Goal: Navigation & Orientation: Find specific page/section

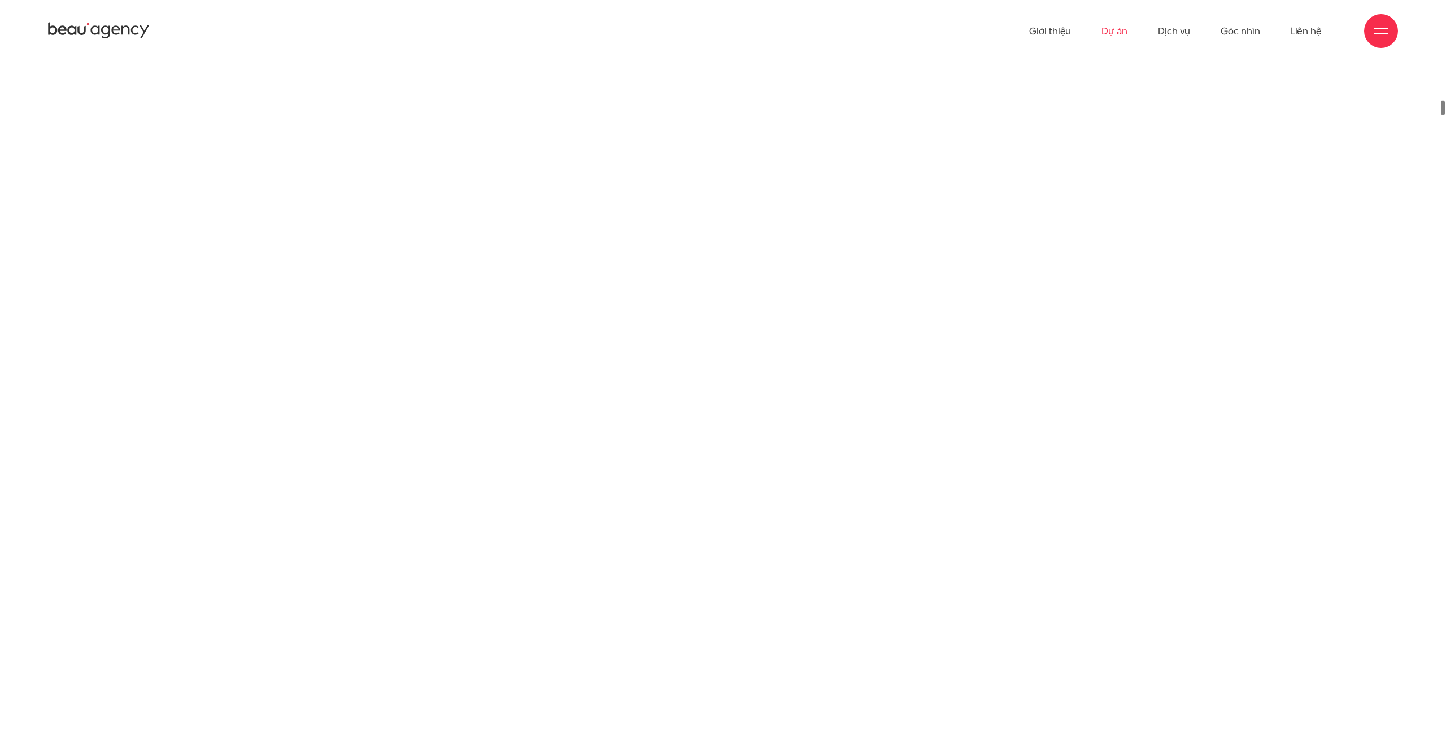
click at [1121, 29] on link "Dự án" at bounding box center [1115, 31] width 26 height 62
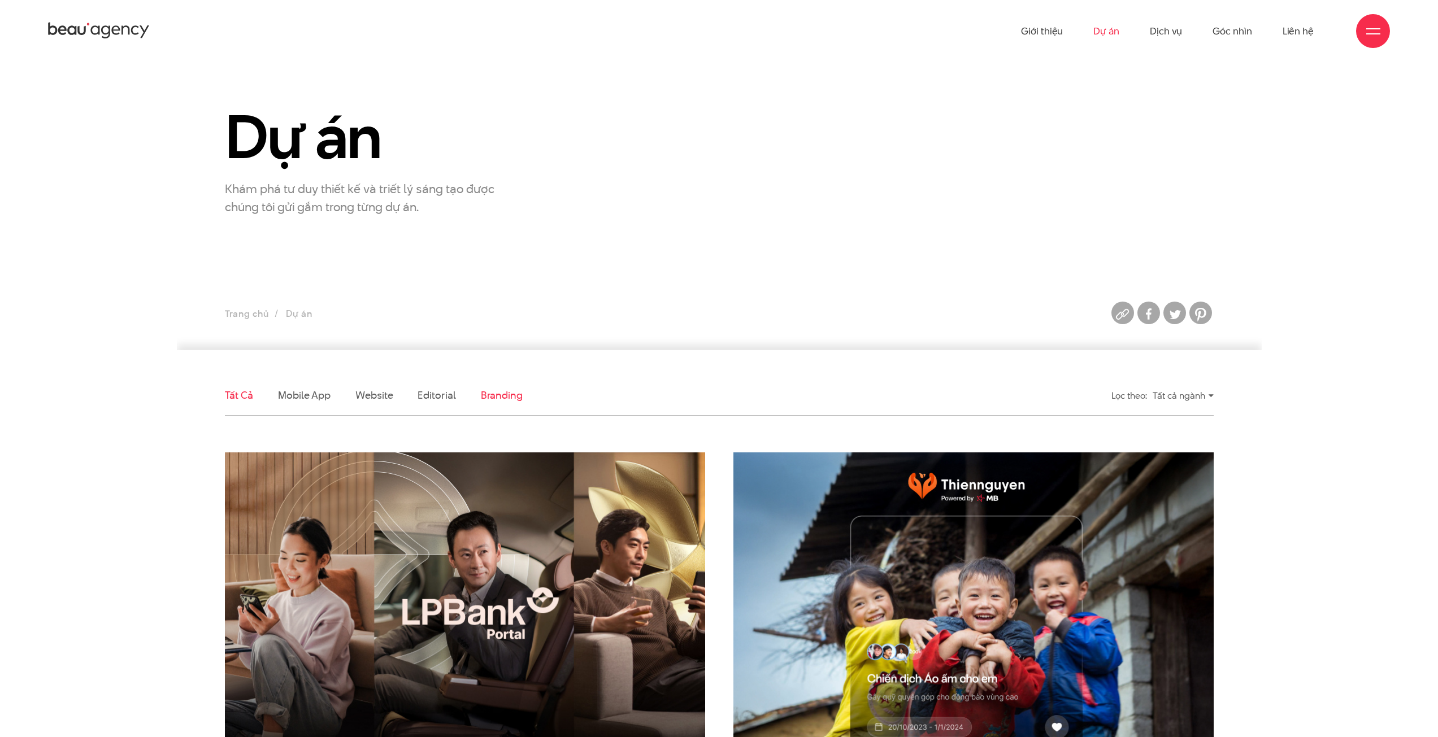
click at [486, 395] on link "Branding" at bounding box center [502, 395] width 42 height 14
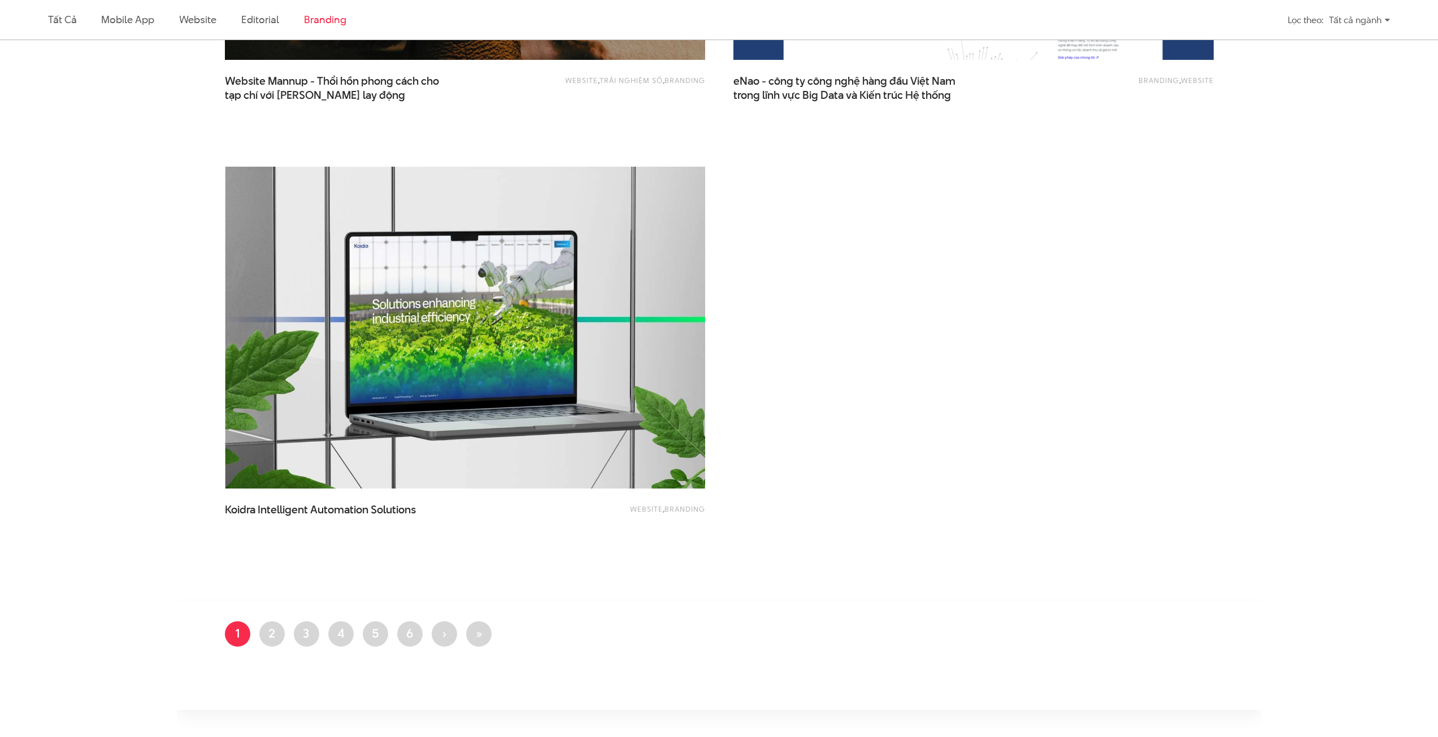
scroll to position [376, 0]
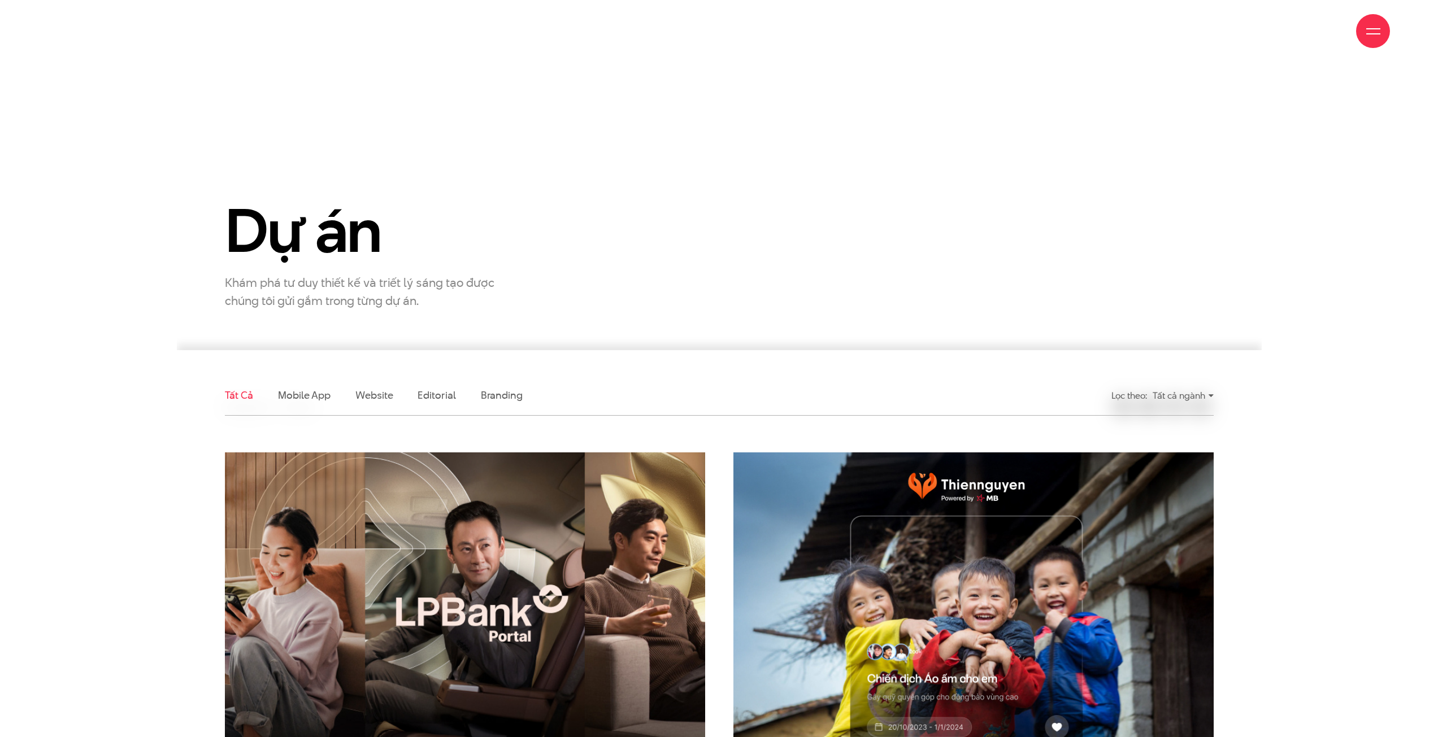
scroll to position [282, 0]
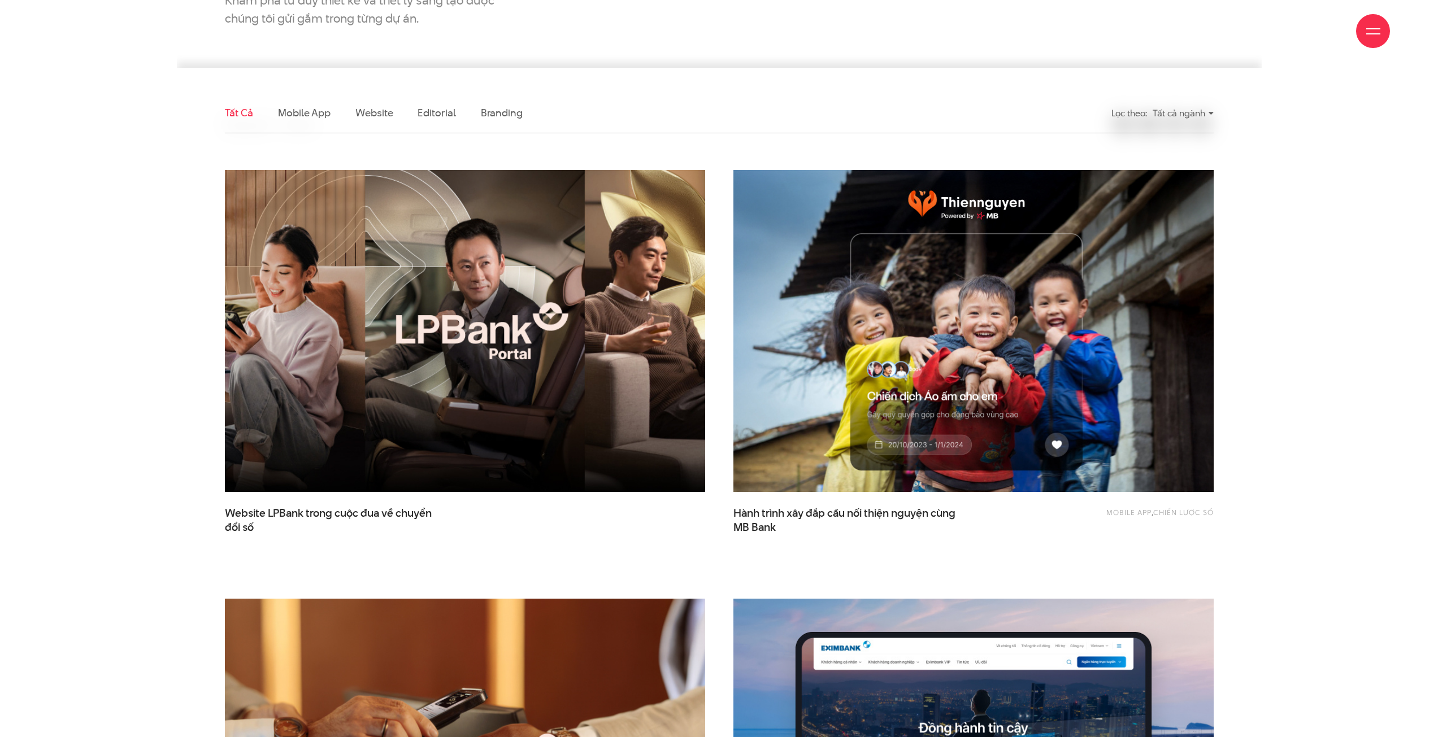
click at [505, 285] on img at bounding box center [465, 331] width 528 height 354
